Goal: Task Accomplishment & Management: Manage account settings

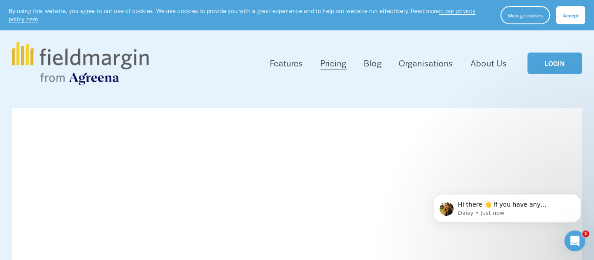
click at [543, 70] on link "LOGIN" at bounding box center [554, 64] width 55 height 22
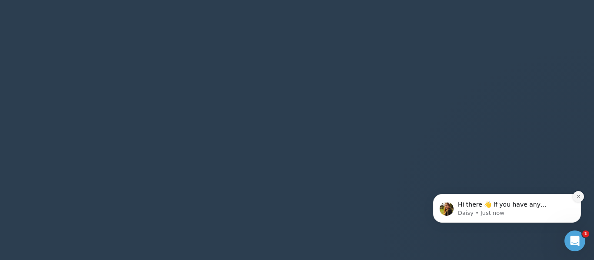
click at [580, 194] on icon "Dismiss notification" at bounding box center [578, 196] width 5 height 5
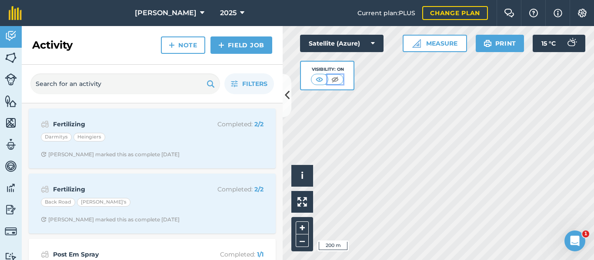
click at [334, 79] on img at bounding box center [335, 79] width 11 height 9
click at [322, 78] on img at bounding box center [319, 79] width 11 height 9
click at [289, 107] on button at bounding box center [287, 95] width 9 height 43
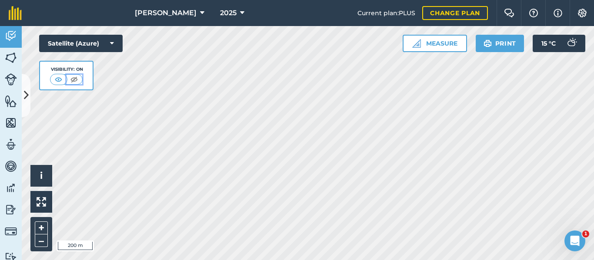
click at [80, 83] on button at bounding box center [75, 80] width 16 height 10
